Goal: Navigation & Orientation: Find specific page/section

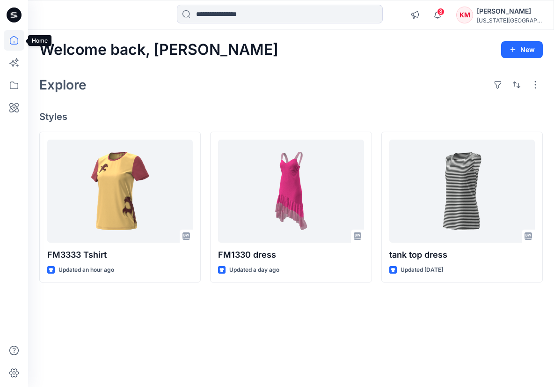
click at [15, 42] on icon at bounding box center [14, 40] width 21 height 21
click at [446, 17] on icon "button" at bounding box center [438, 15] width 18 height 19
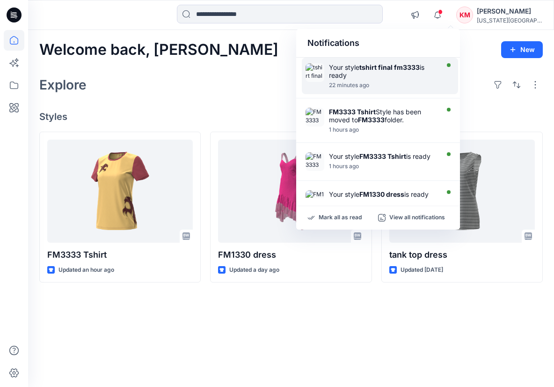
click at [385, 77] on div "Your style tshirt final fm3333 is ready" at bounding box center [383, 71] width 108 height 16
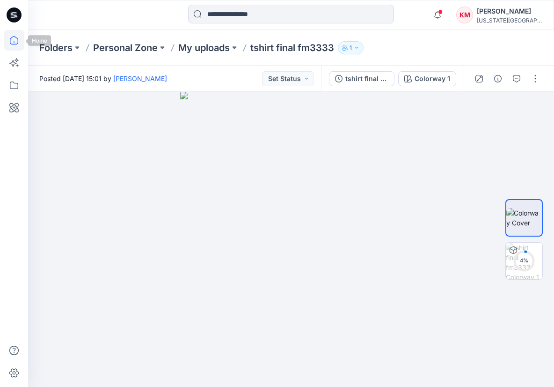
click at [19, 44] on icon at bounding box center [14, 40] width 21 height 21
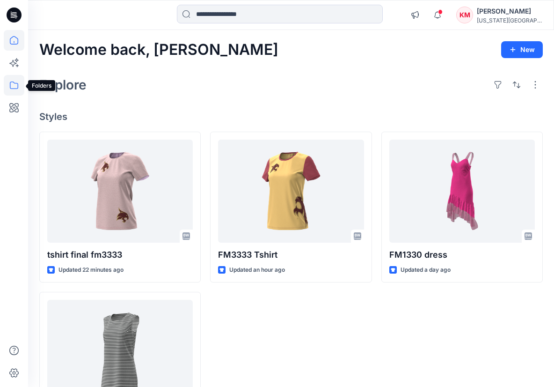
click at [12, 86] on icon at bounding box center [14, 85] width 21 height 21
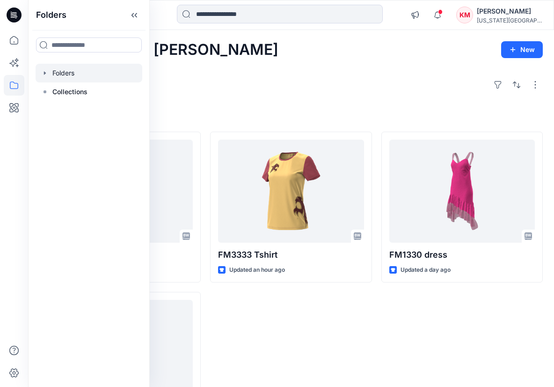
click at [66, 75] on div at bounding box center [89, 73] width 107 height 19
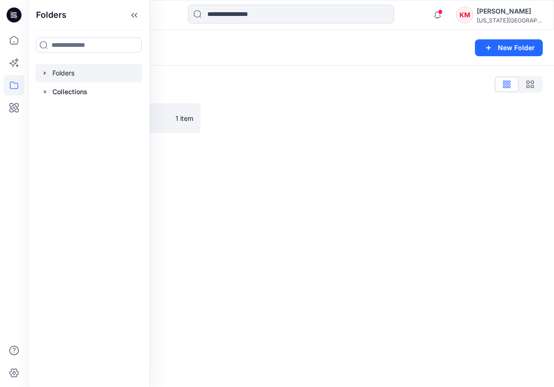
click at [176, 137] on div "Folders List FM3333 1 item" at bounding box center [291, 105] width 526 height 79
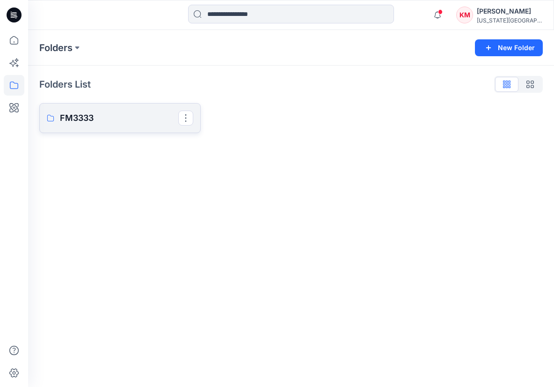
click at [88, 117] on p "FM3333" at bounding box center [119, 117] width 118 height 13
